Goal: Task Accomplishment & Management: Manage account settings

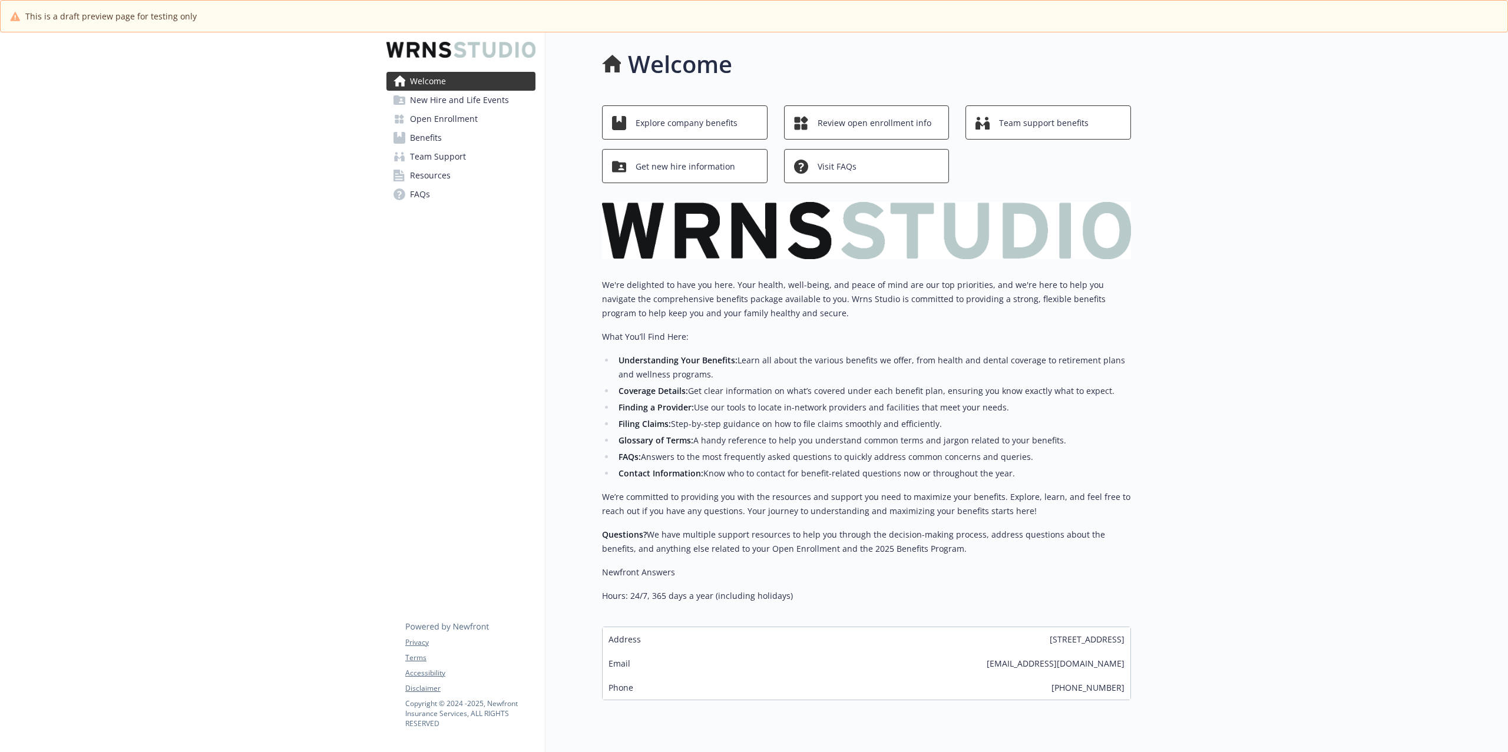
click at [457, 120] on span "Open Enrollment" at bounding box center [444, 119] width 68 height 19
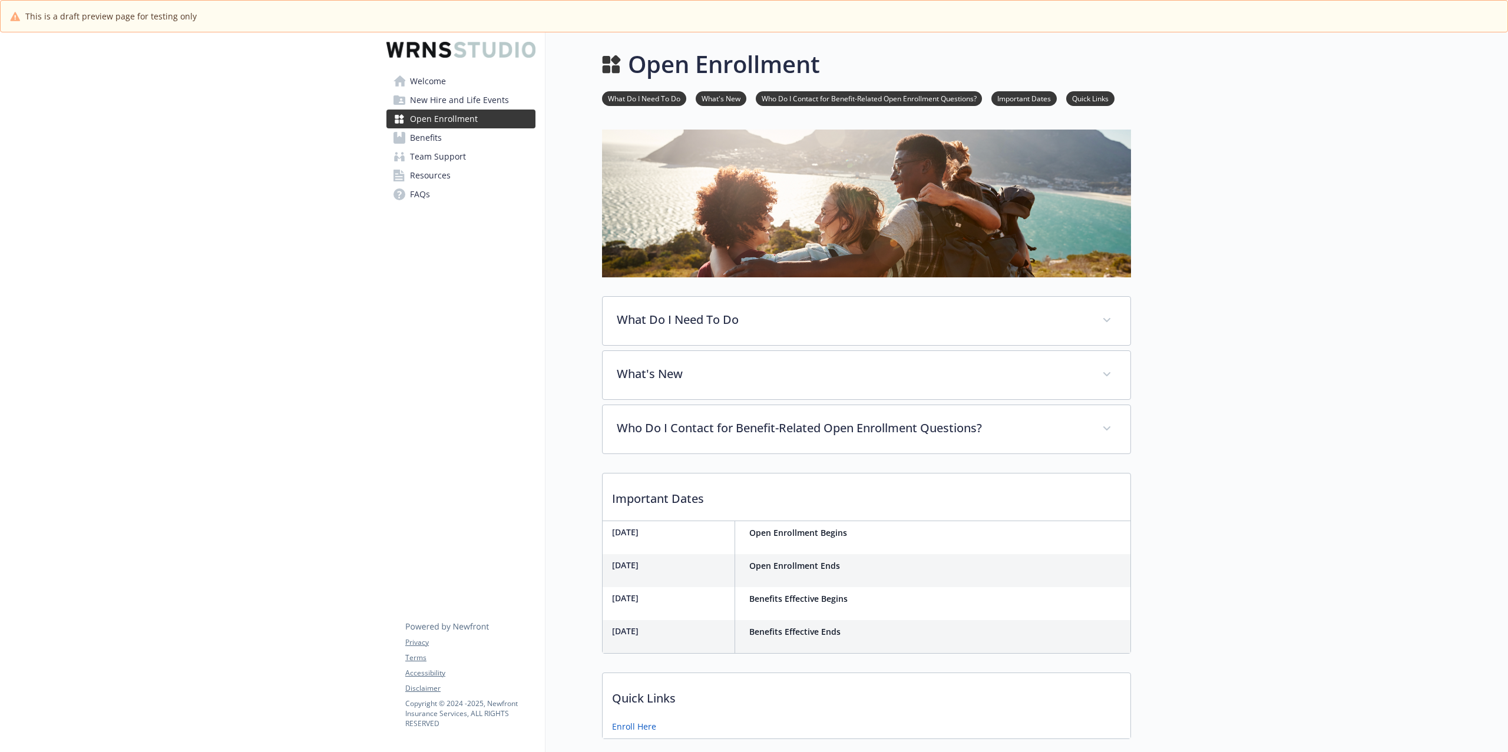
click at [428, 85] on span "Welcome" at bounding box center [428, 81] width 36 height 19
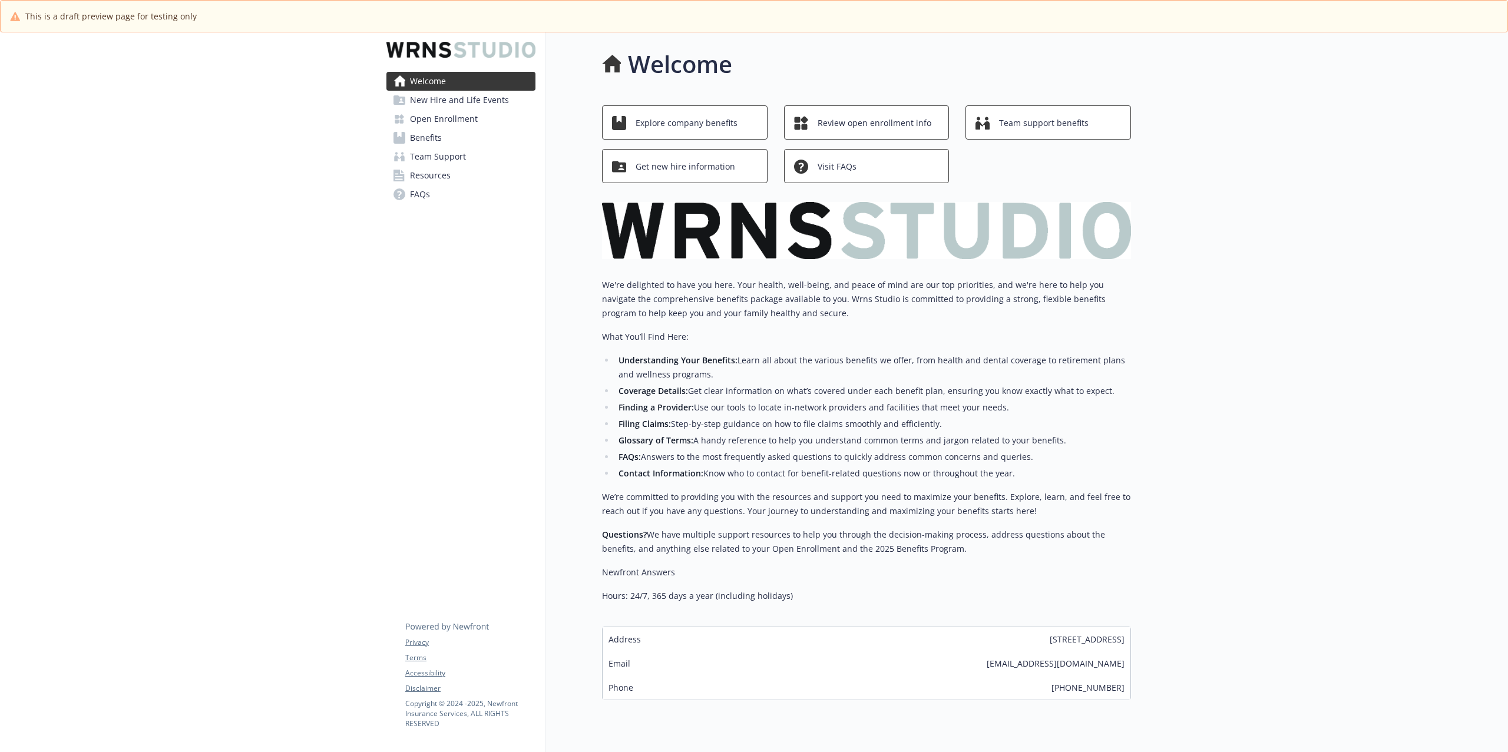
click at [1186, 326] on div at bounding box center [1319, 408] width 377 height 753
